Goal: Task Accomplishment & Management: Use online tool/utility

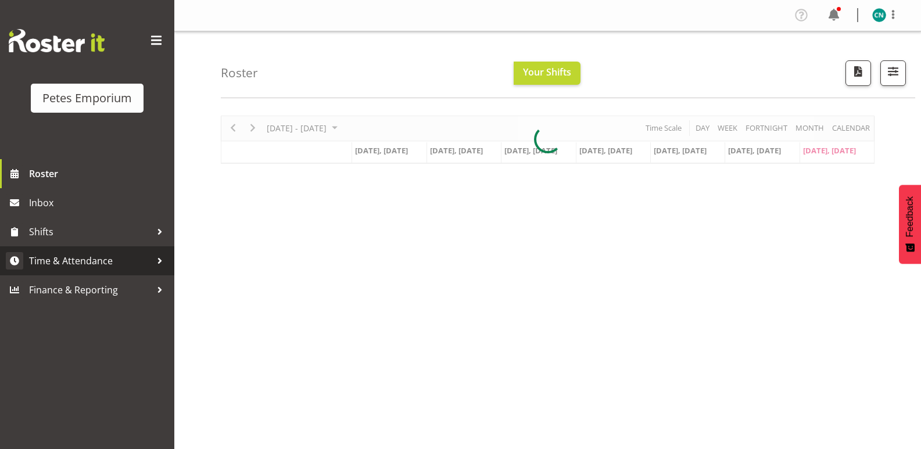
click at [87, 264] on span "Time & Attendance" at bounding box center [90, 260] width 122 height 17
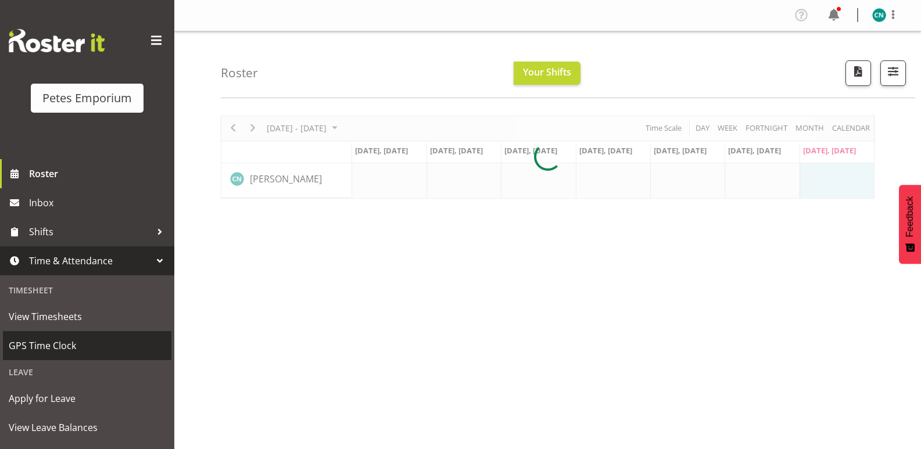
click at [48, 341] on span "GPS Time Clock" at bounding box center [87, 345] width 157 height 17
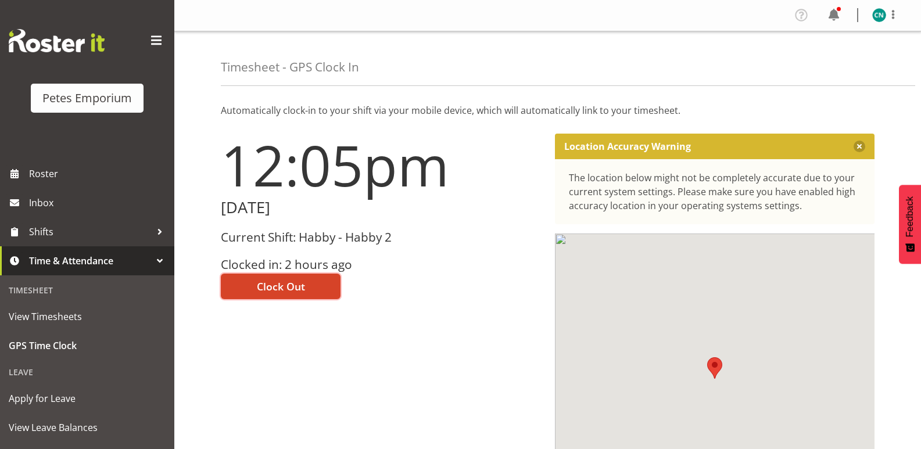
click at [296, 277] on button "Clock Out" at bounding box center [281, 287] width 120 height 26
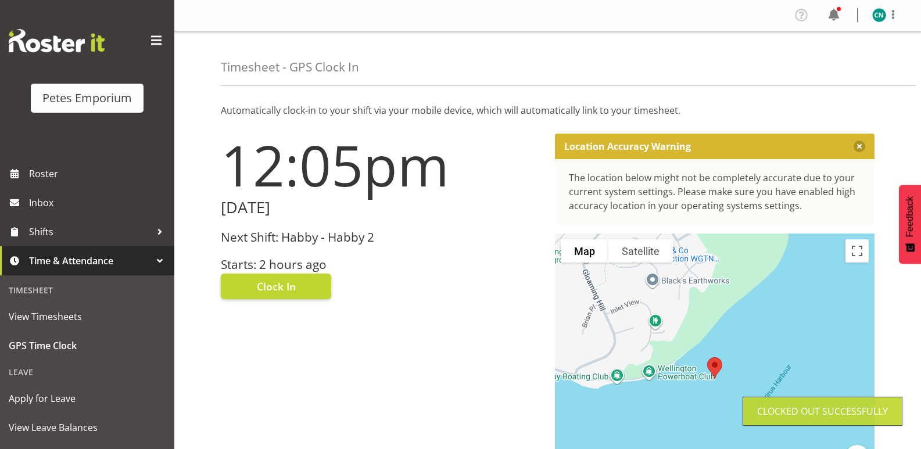
click at [875, 17] on img at bounding box center [879, 15] width 14 height 14
click at [826, 62] on link "Log Out" at bounding box center [845, 61] width 112 height 21
